Goal: Obtain resource: Obtain resource

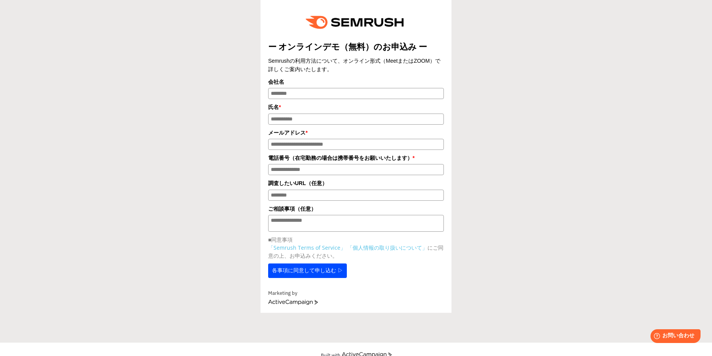
scroll to position [24, 0]
